Goal: Download file/media

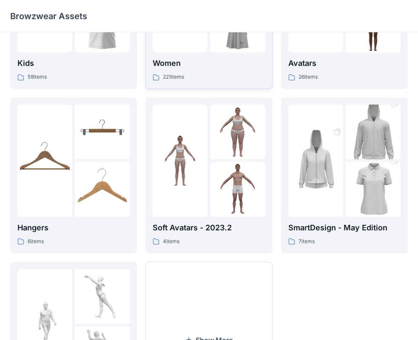
scroll to position [41, 0]
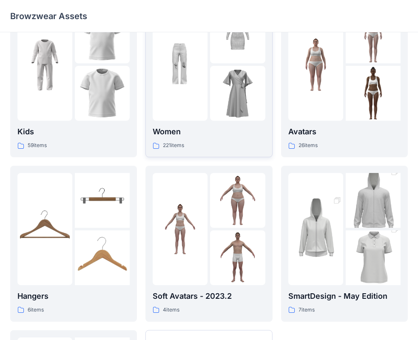
click at [209, 102] on div at bounding box center [209, 64] width 112 height 112
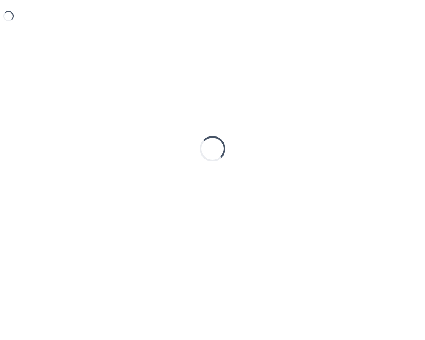
click at [209, 102] on div "Loading..." at bounding box center [212, 148] width 404 height 212
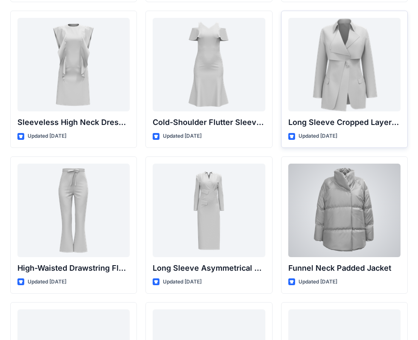
scroll to position [2930, 0]
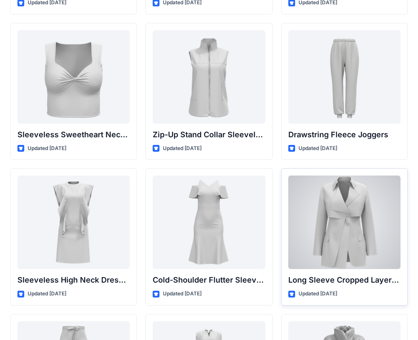
click at [336, 216] on div at bounding box center [344, 221] width 112 height 93
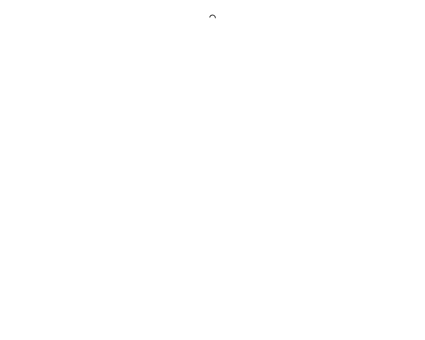
click at [336, 216] on div at bounding box center [212, 170] width 425 height 340
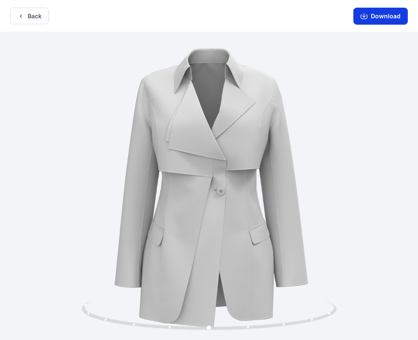
click at [381, 15] on button "Download" at bounding box center [380, 16] width 54 height 17
